Goal: Task Accomplishment & Management: Complete application form

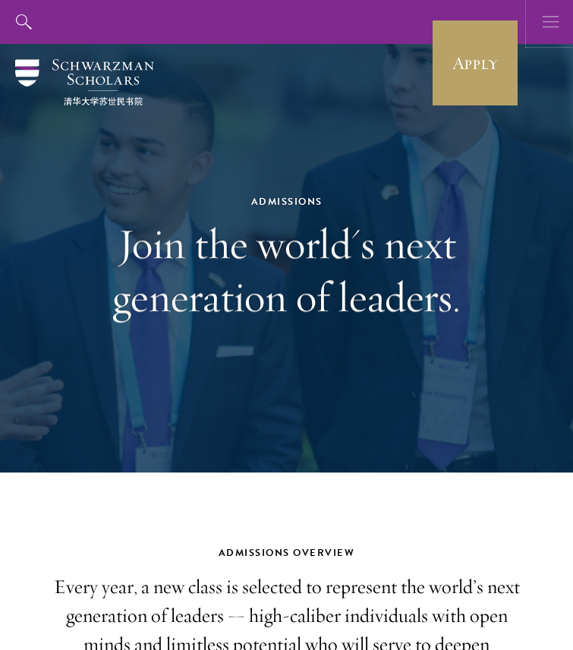
click at [548, 20] on icon "button" at bounding box center [551, 22] width 17 height 44
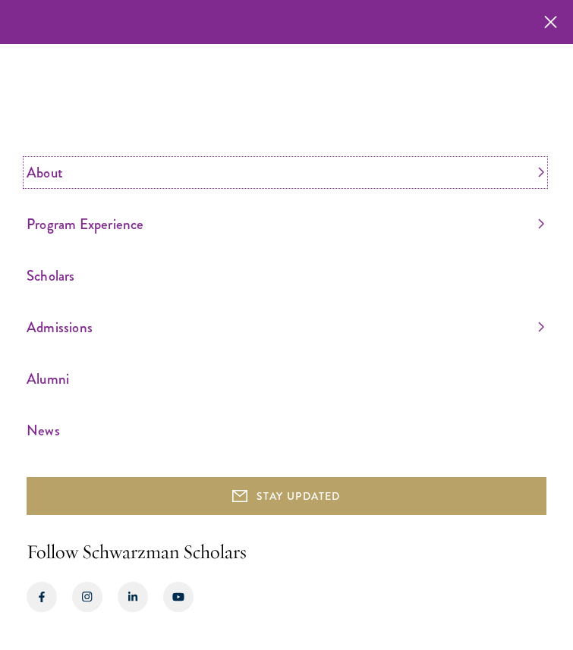
click at [49, 180] on link "About" at bounding box center [286, 172] width 518 height 25
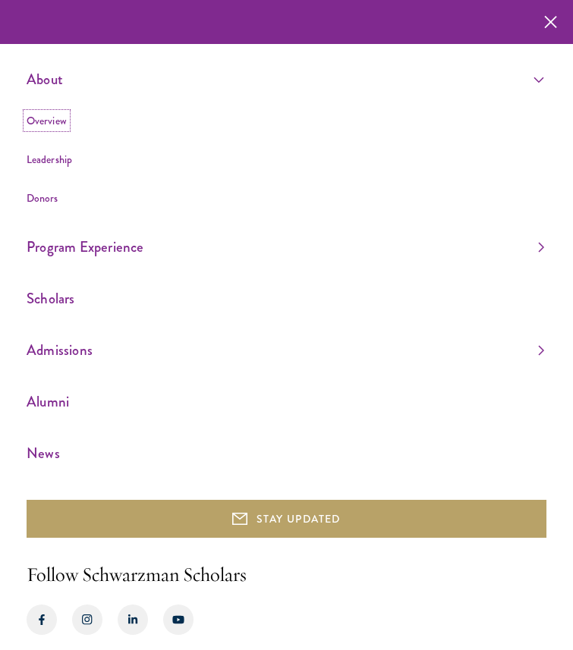
click at [48, 125] on link "Overview" at bounding box center [47, 120] width 40 height 15
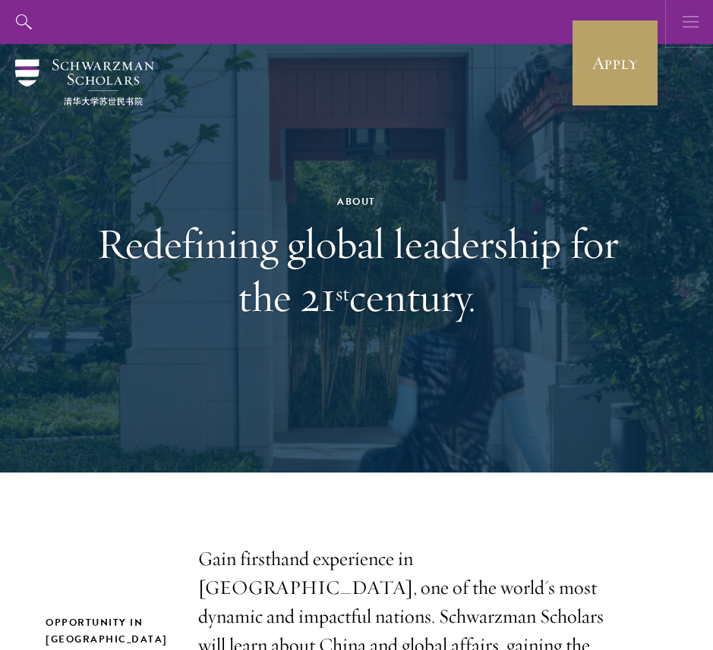
click at [572, 24] on icon "button" at bounding box center [690, 22] width 17 height 44
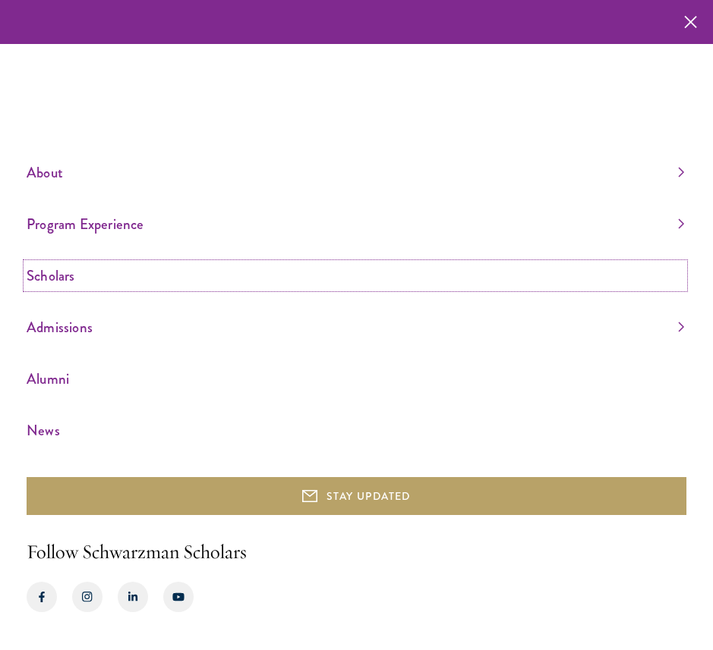
click at [73, 277] on link "Scholars" at bounding box center [355, 275] width 657 height 25
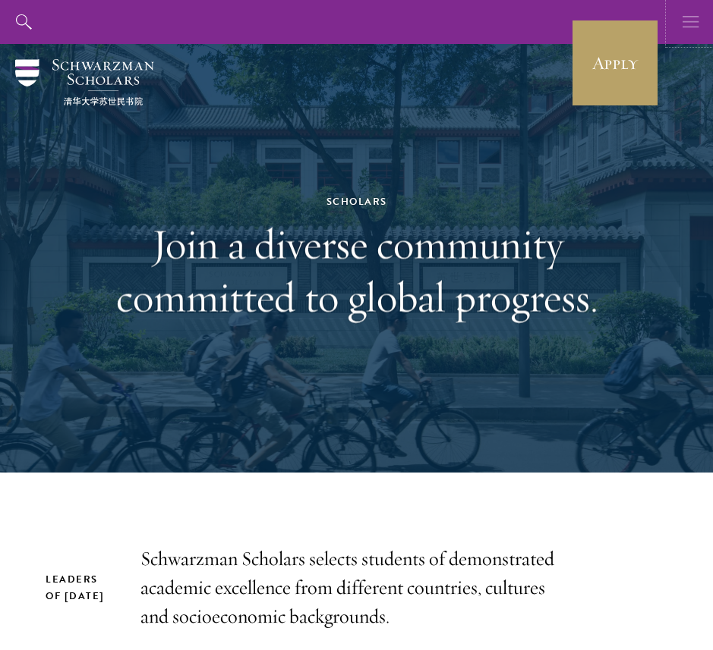
click at [683, 24] on icon "button" at bounding box center [690, 22] width 17 height 44
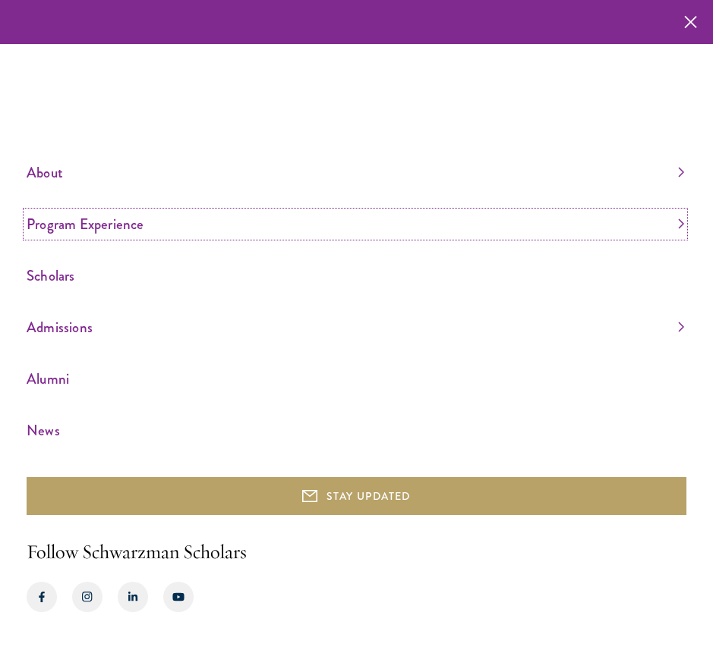
click at [59, 228] on link "Program Experience" at bounding box center [355, 224] width 657 height 25
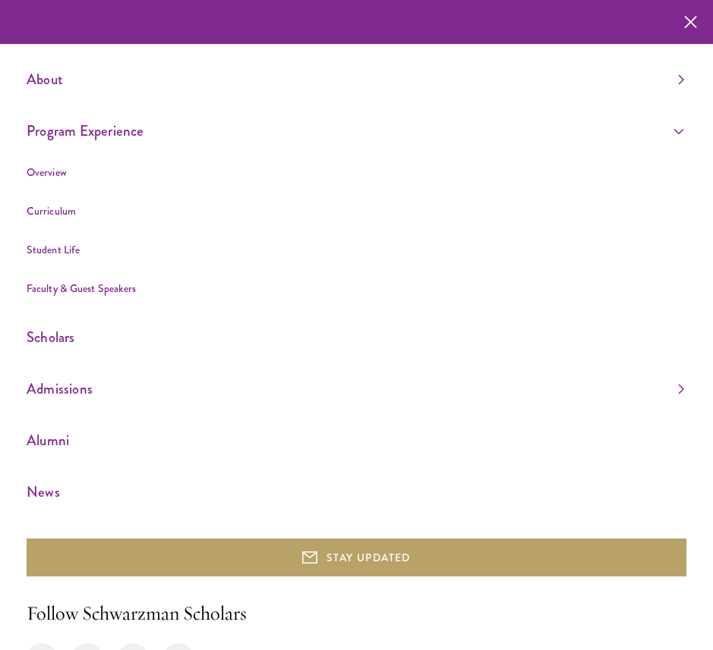
click at [69, 375] on ul "About Overview Leadership Donors Program Experience Overview Curriculum Student…" at bounding box center [356, 286] width 659 height 438
click at [64, 391] on link "Admissions" at bounding box center [355, 388] width 657 height 25
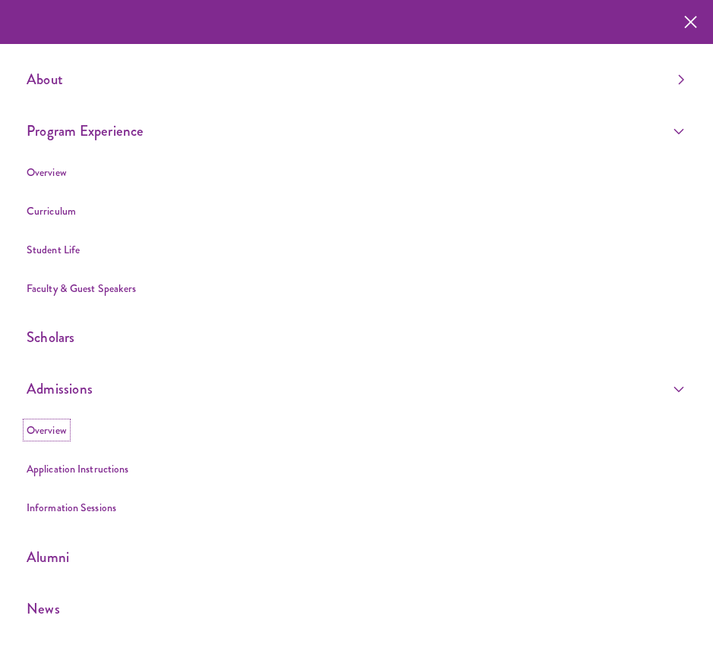
click at [53, 428] on link "Overview" at bounding box center [47, 430] width 40 height 15
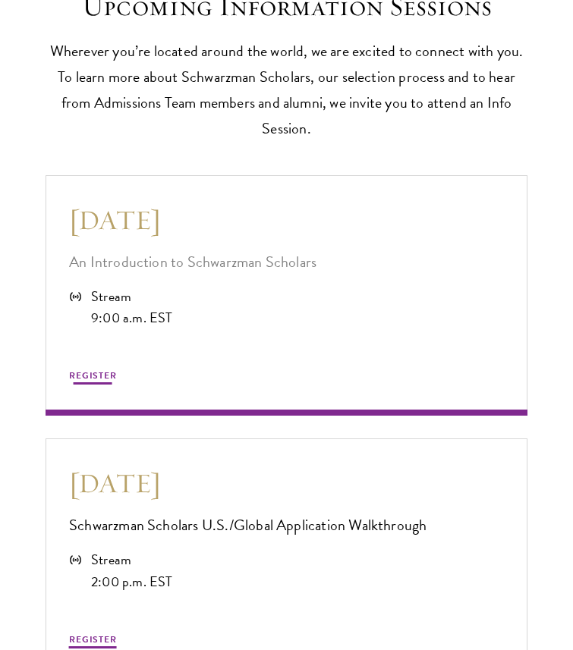
scroll to position [3706, 0]
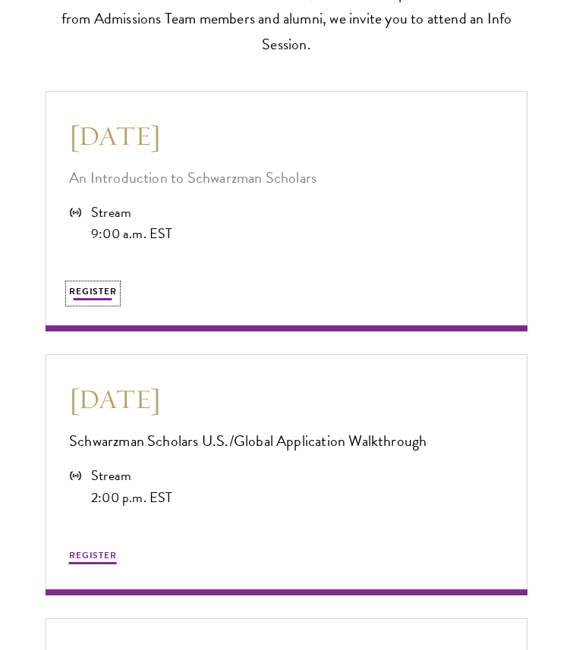
click at [90, 285] on span "REGISTER" at bounding box center [93, 292] width 48 height 14
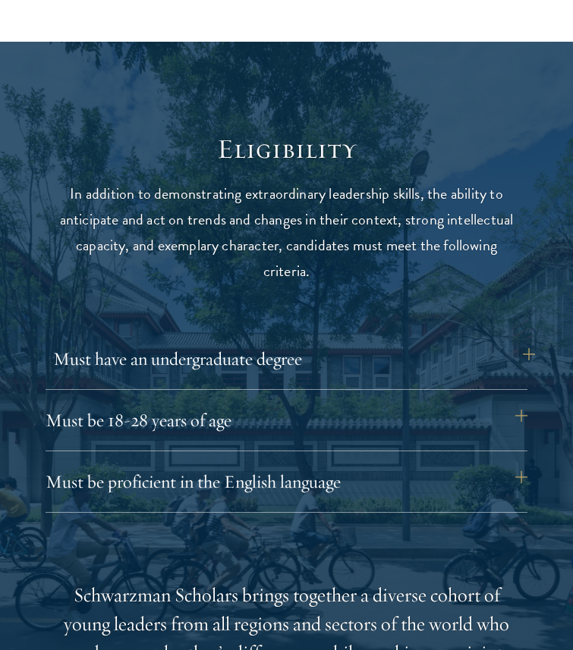
scroll to position [1714, 0]
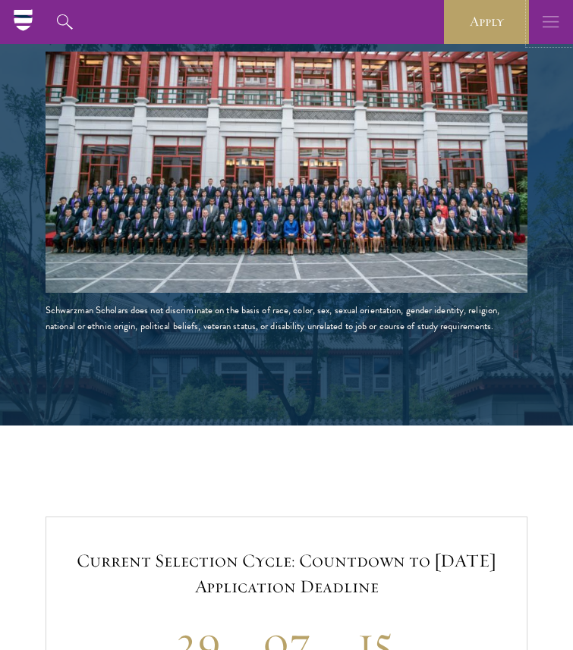
click at [547, 19] on icon "button" at bounding box center [551, 22] width 17 height 44
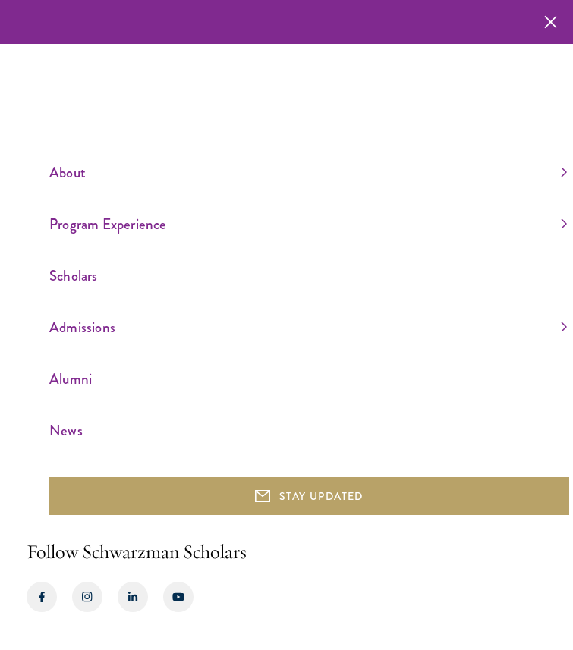
click at [73, 311] on ul "About Overview Leadership Donors Program Experience Overview Curriculum Student…" at bounding box center [309, 301] width 520 height 283
click at [73, 326] on link "Admissions" at bounding box center [308, 327] width 518 height 25
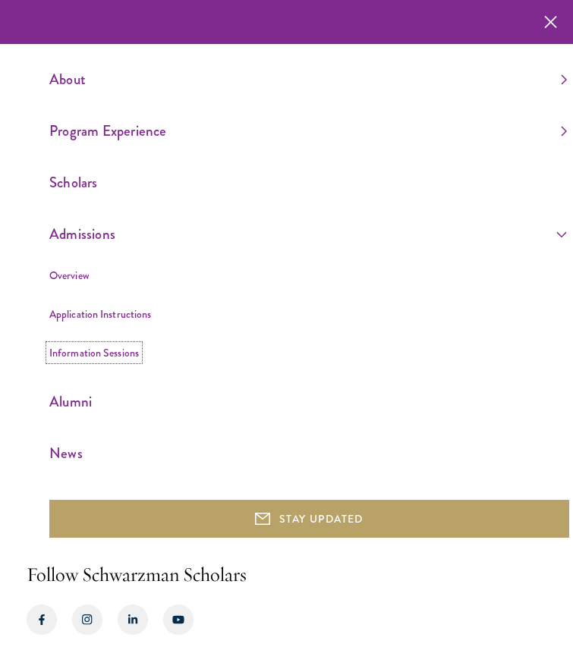
click at [73, 352] on link "Information Sessions" at bounding box center [94, 352] width 90 height 15
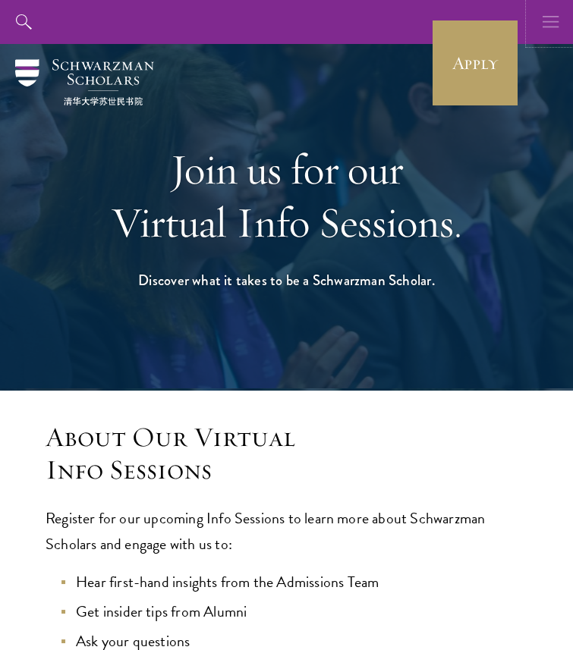
click at [552, 37] on icon "button" at bounding box center [551, 22] width 17 height 44
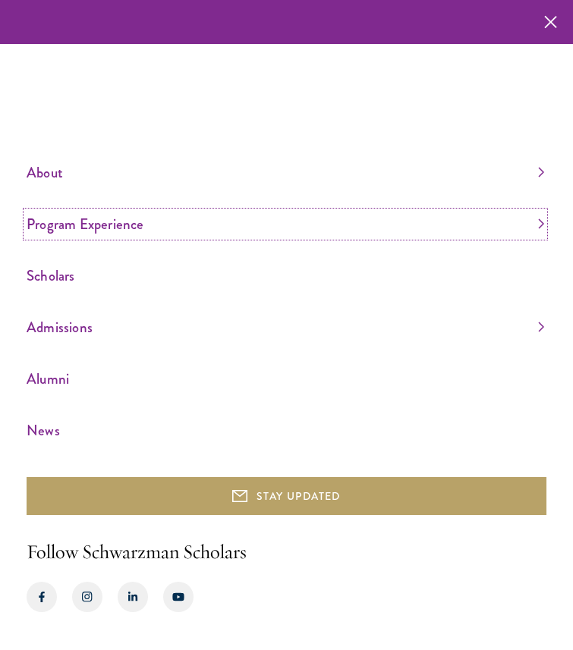
click at [60, 230] on link "Program Experience" at bounding box center [286, 224] width 518 height 25
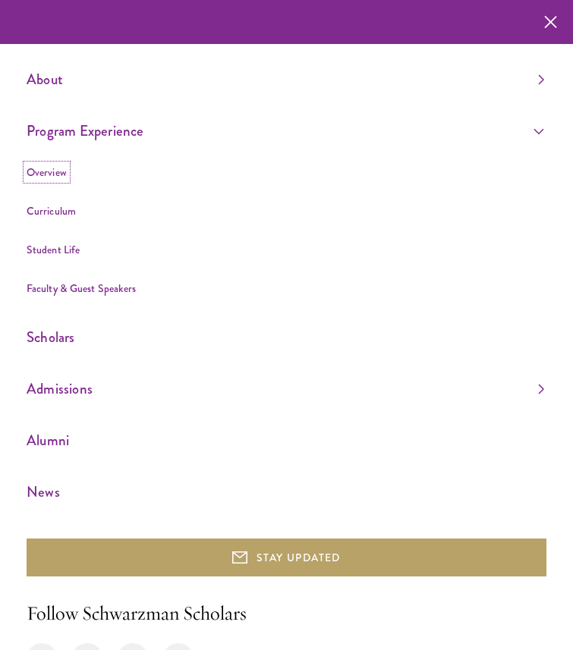
click at [45, 173] on link "Overview" at bounding box center [47, 172] width 40 height 15
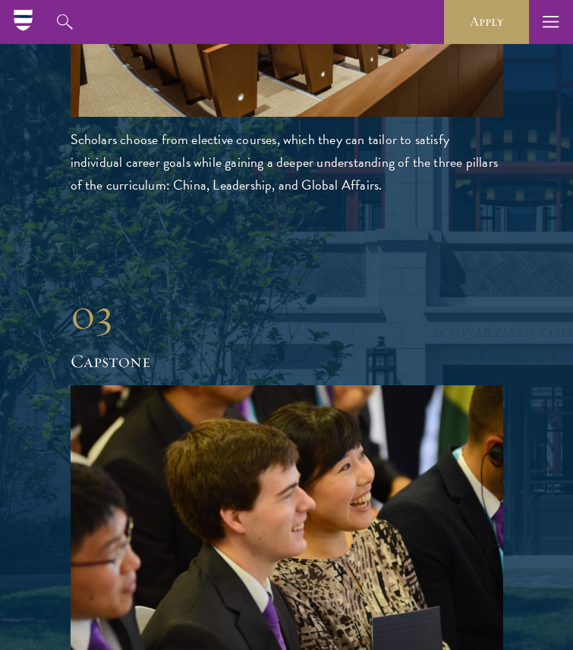
scroll to position [2964, 0]
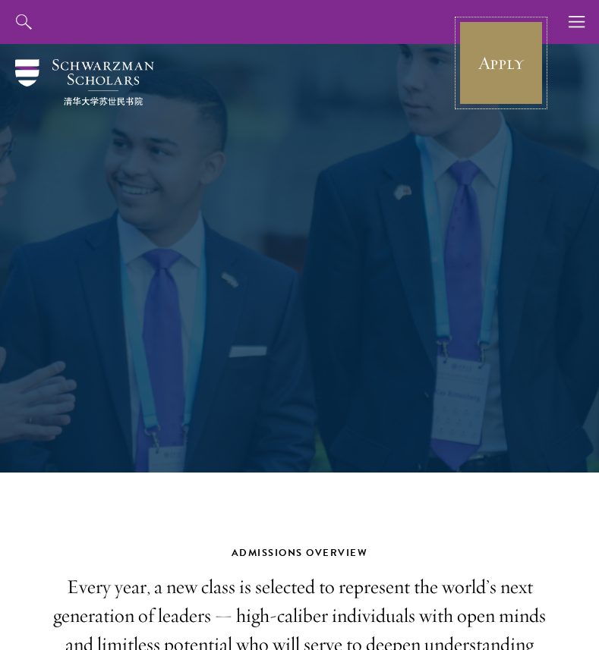
click at [498, 80] on link "Apply" at bounding box center [500, 62] width 85 height 85
